Goal: Information Seeking & Learning: Learn about a topic

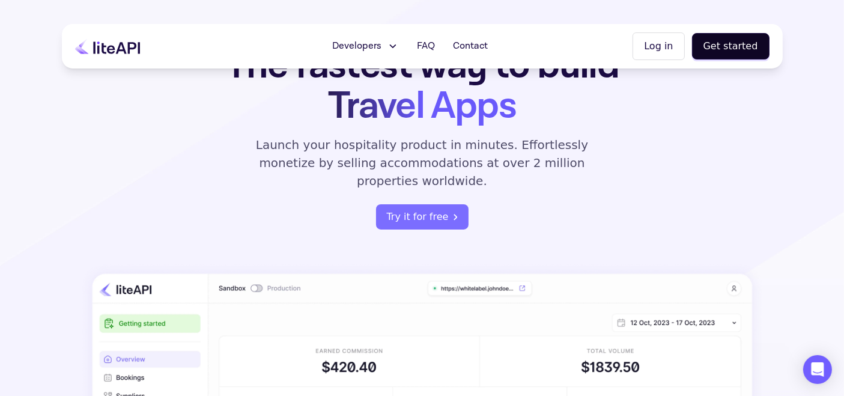
scroll to position [50, 0]
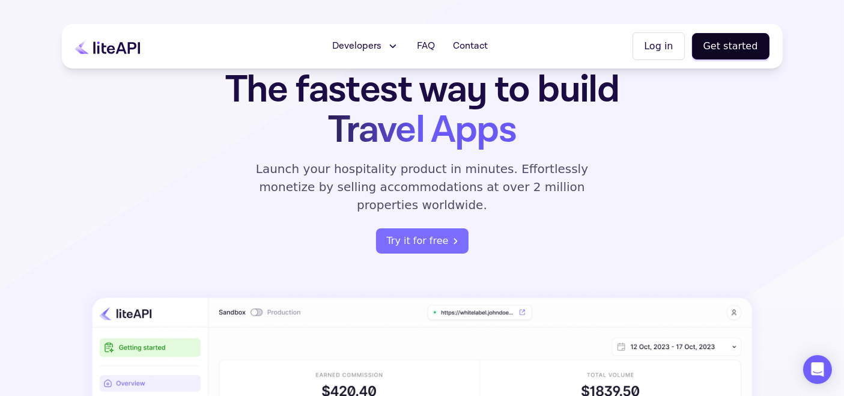
click at [371, 46] on span "Developers" at bounding box center [356, 46] width 49 height 14
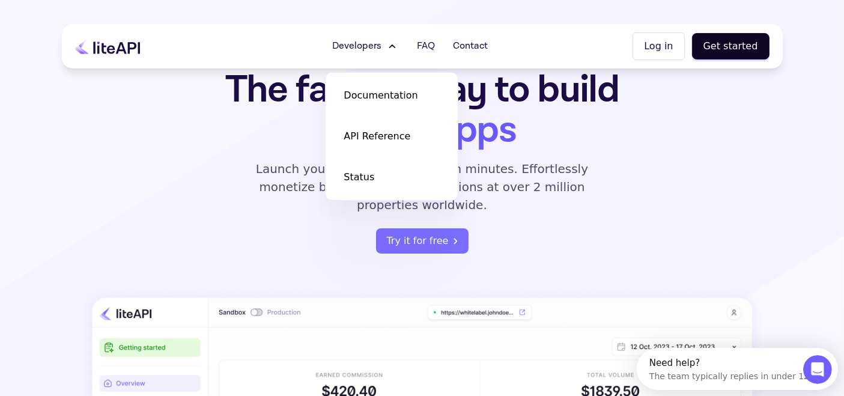
scroll to position [0, 0]
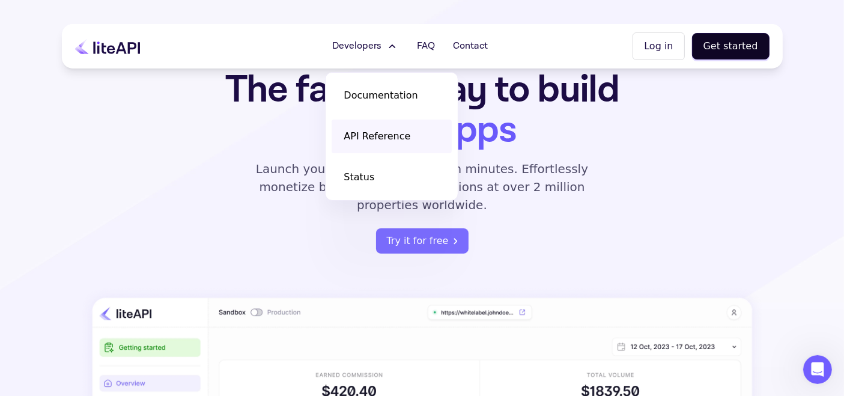
click at [379, 126] on link "API Reference" at bounding box center [392, 137] width 120 height 34
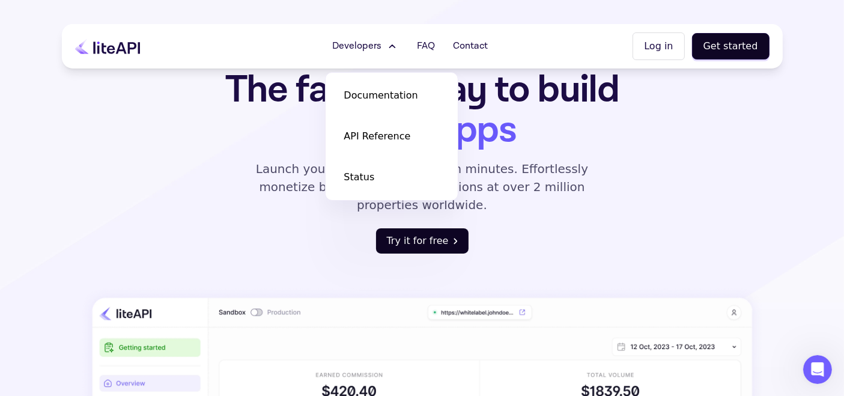
click at [418, 231] on button "Try it for free" at bounding box center [422, 240] width 93 height 25
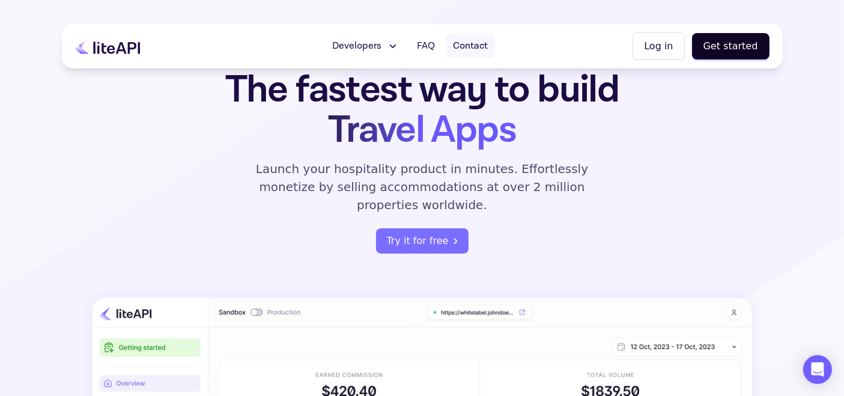
scroll to position [50, 0]
click at [381, 54] on button "Developers" at bounding box center [365, 46] width 81 height 24
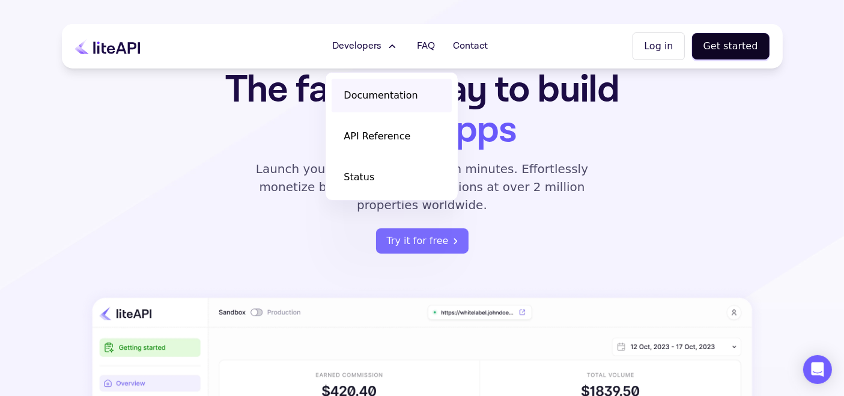
click at [379, 94] on span "Documentation" at bounding box center [381, 95] width 74 height 14
click at [526, 178] on p "Launch your hospitality product in minutes. Effortlessly monetize by selling ac…" at bounding box center [422, 187] width 360 height 54
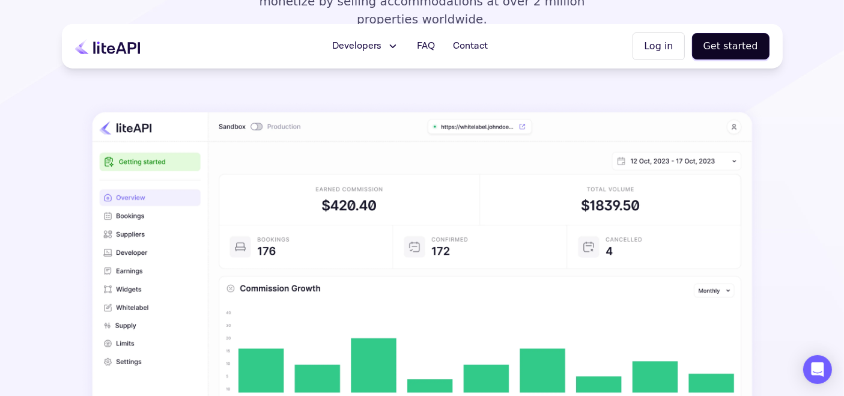
scroll to position [236, 0]
